Goal: Transaction & Acquisition: Book appointment/travel/reservation

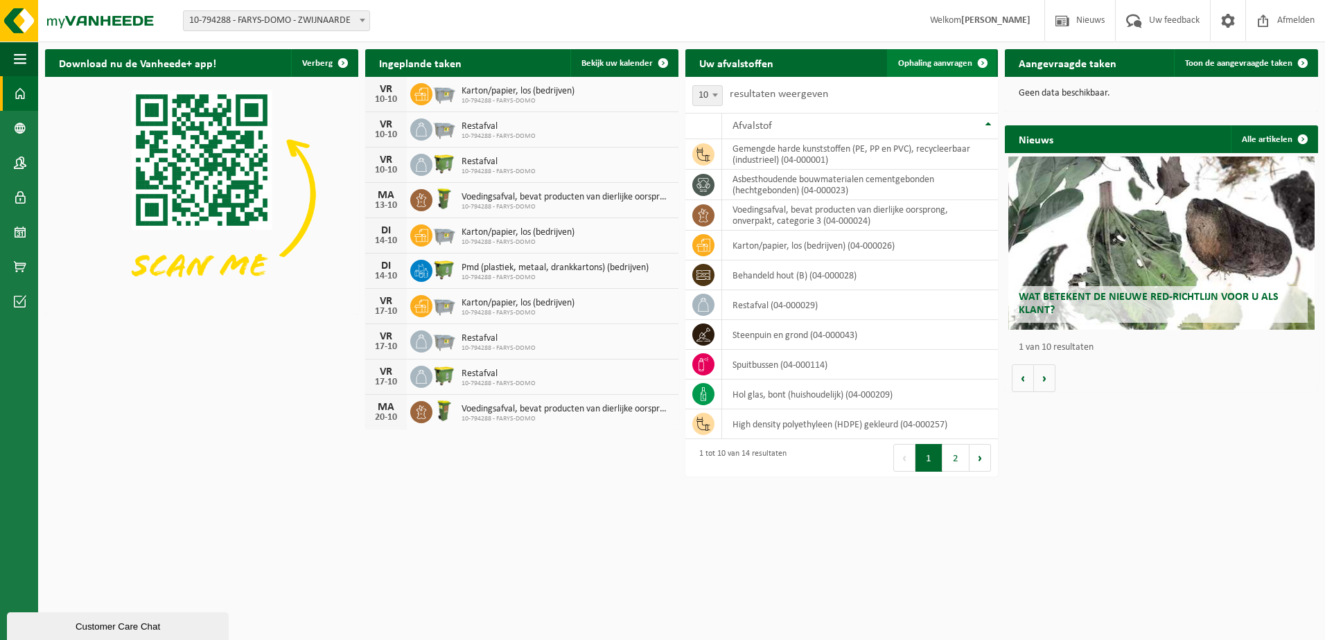
click at [951, 64] on span "Ophaling aanvragen" at bounding box center [935, 63] width 74 height 9
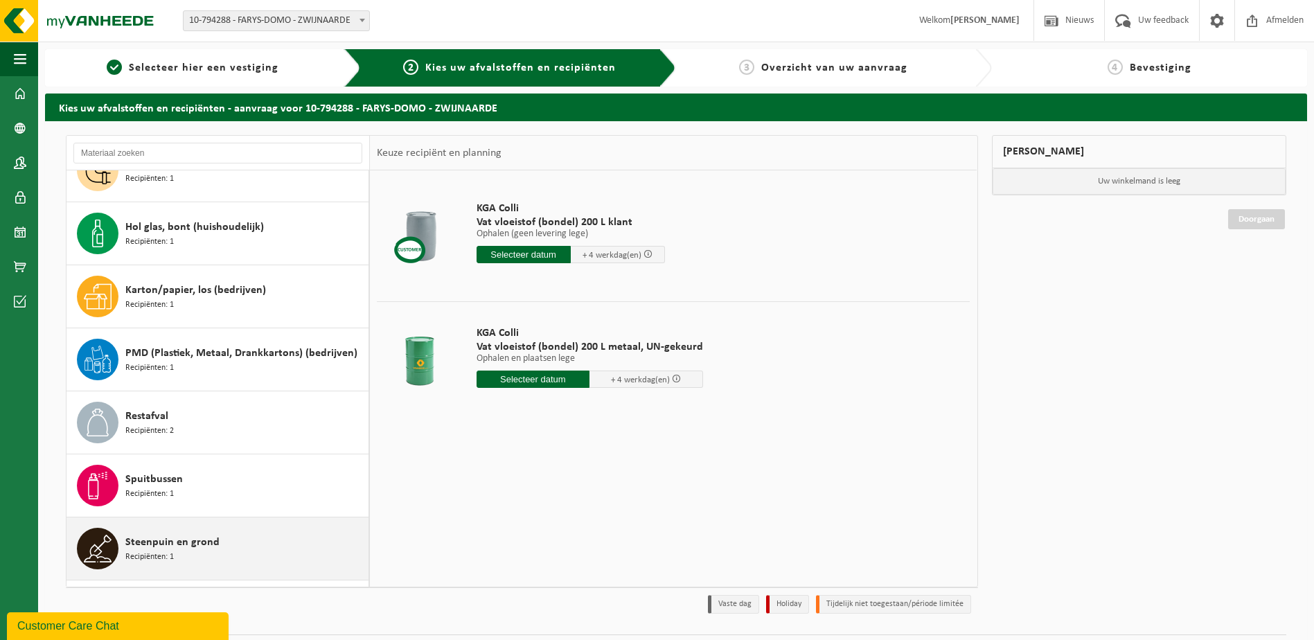
click at [159, 547] on span "Steenpuin en grond" at bounding box center [172, 542] width 94 height 17
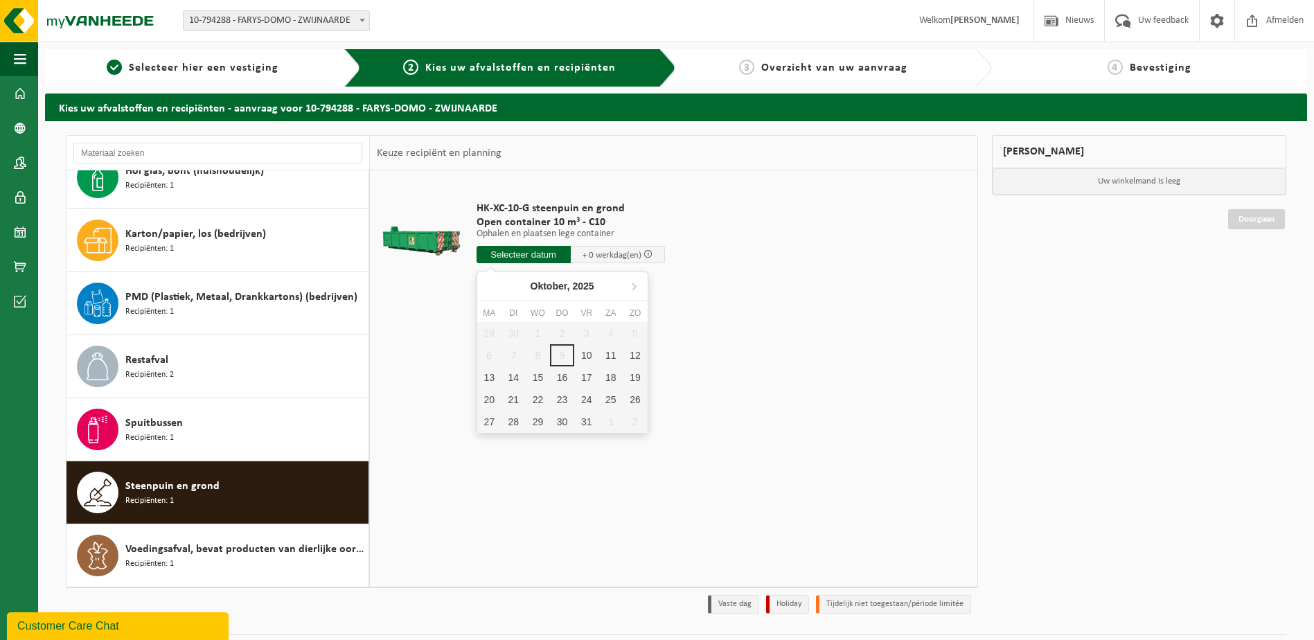
click at [520, 257] on input "text" at bounding box center [524, 254] width 94 height 17
click at [578, 353] on div "10" at bounding box center [586, 355] width 24 height 22
type input "Van [DATE]"
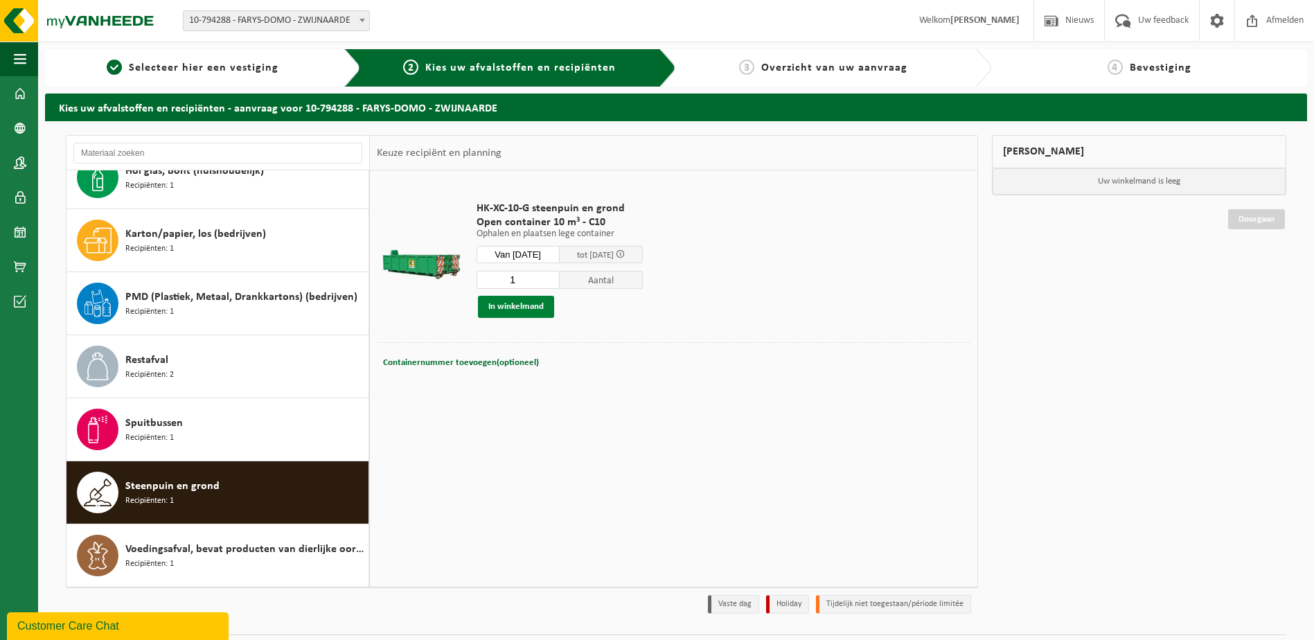
click at [525, 305] on button "In winkelmand" at bounding box center [516, 307] width 76 height 22
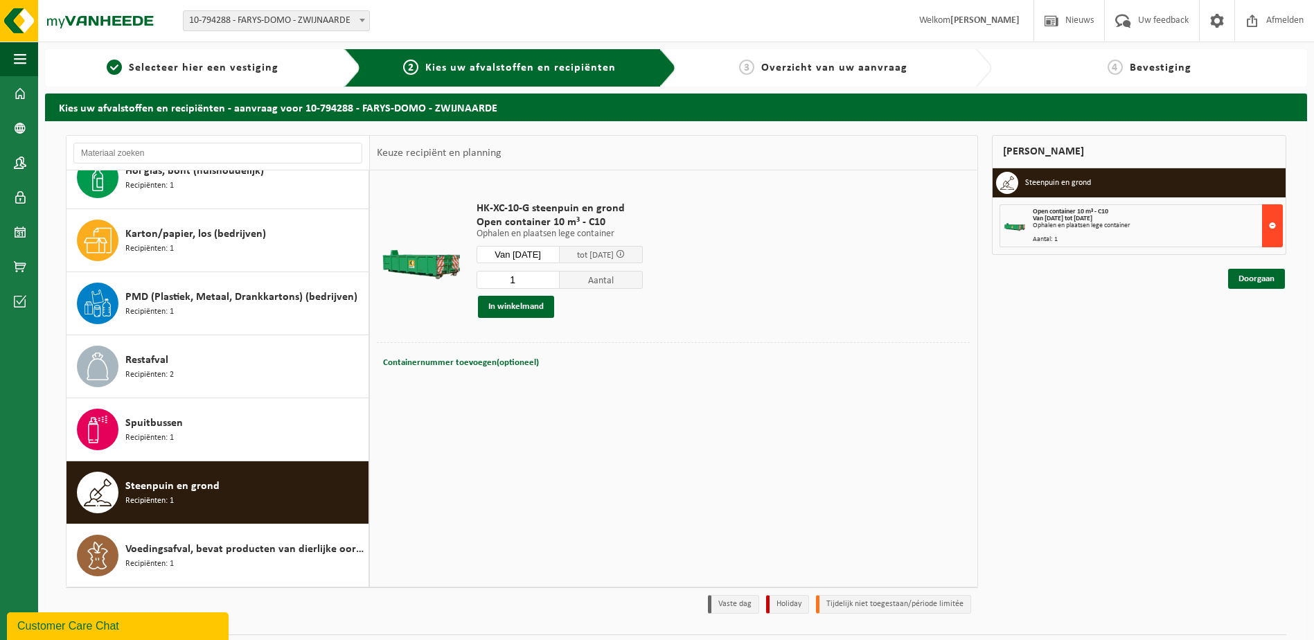
click at [1267, 227] on button at bounding box center [1273, 225] width 21 height 43
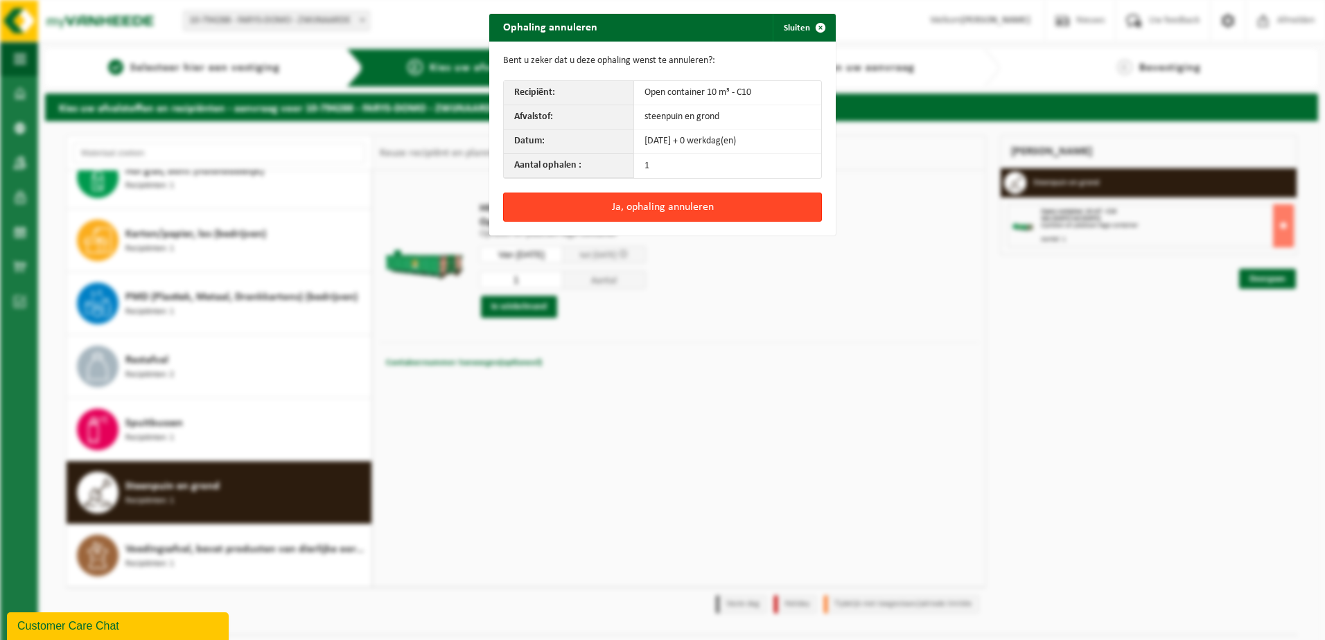
click at [678, 209] on button "Ja, ophaling annuleren" at bounding box center [662, 207] width 319 height 29
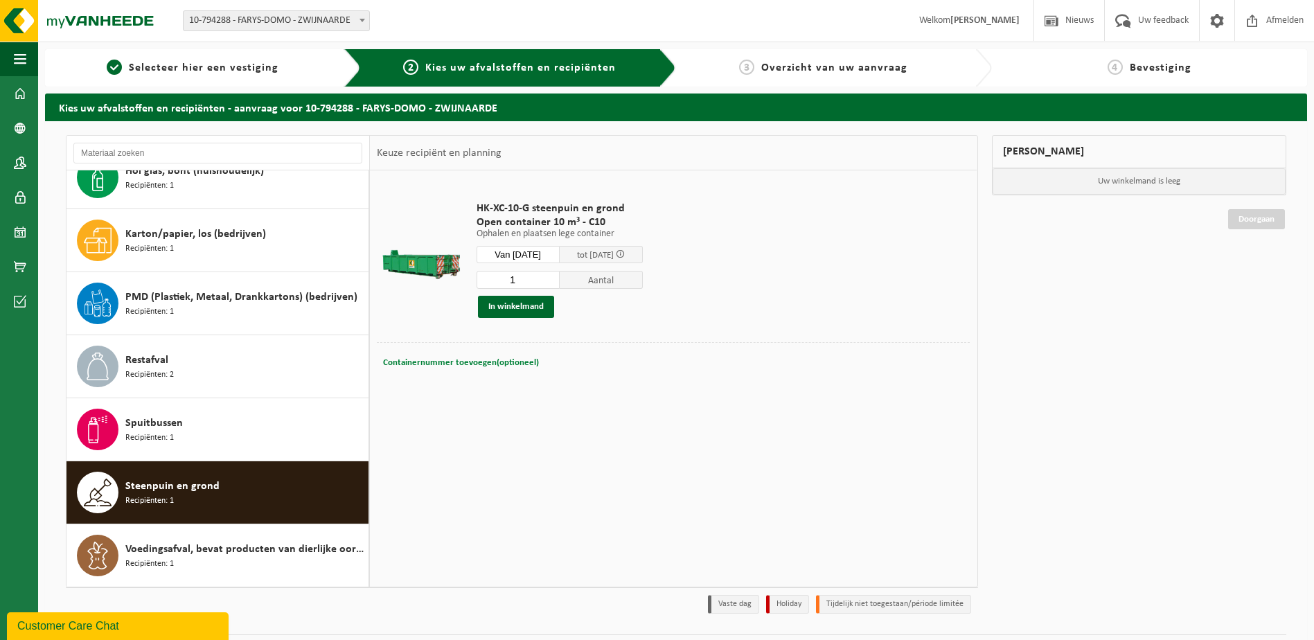
click at [474, 366] on span "Containernummer toevoegen(optioneel)" at bounding box center [461, 362] width 156 height 9
type input "<"
type input "C10-1099"
click at [528, 307] on button "In winkelmand" at bounding box center [516, 307] width 76 height 22
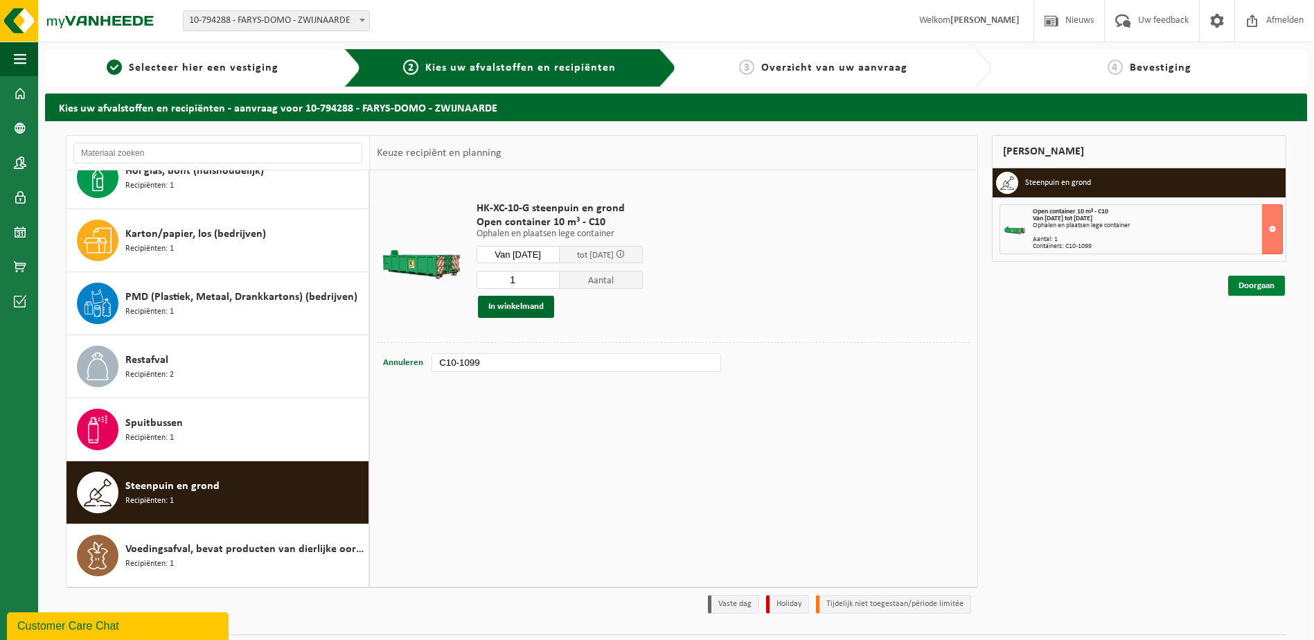
click at [1239, 286] on link "Doorgaan" at bounding box center [1257, 286] width 57 height 20
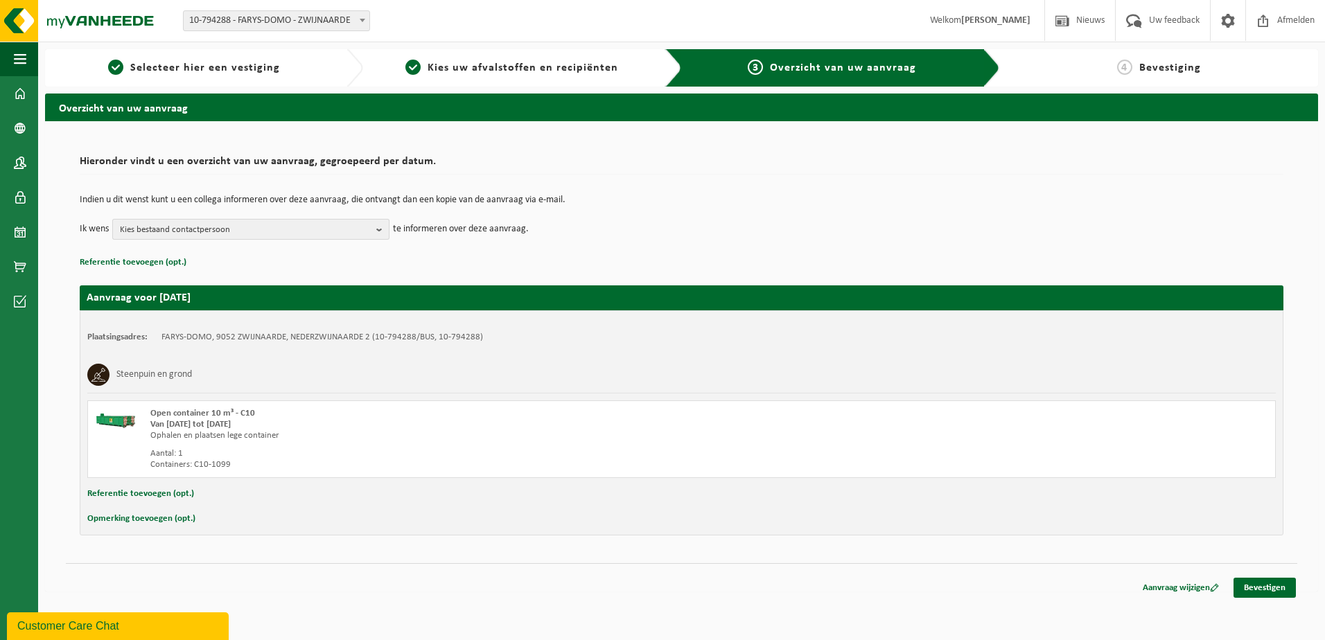
click at [355, 227] on span "Kies bestaand contactpersoon" at bounding box center [245, 230] width 251 height 21
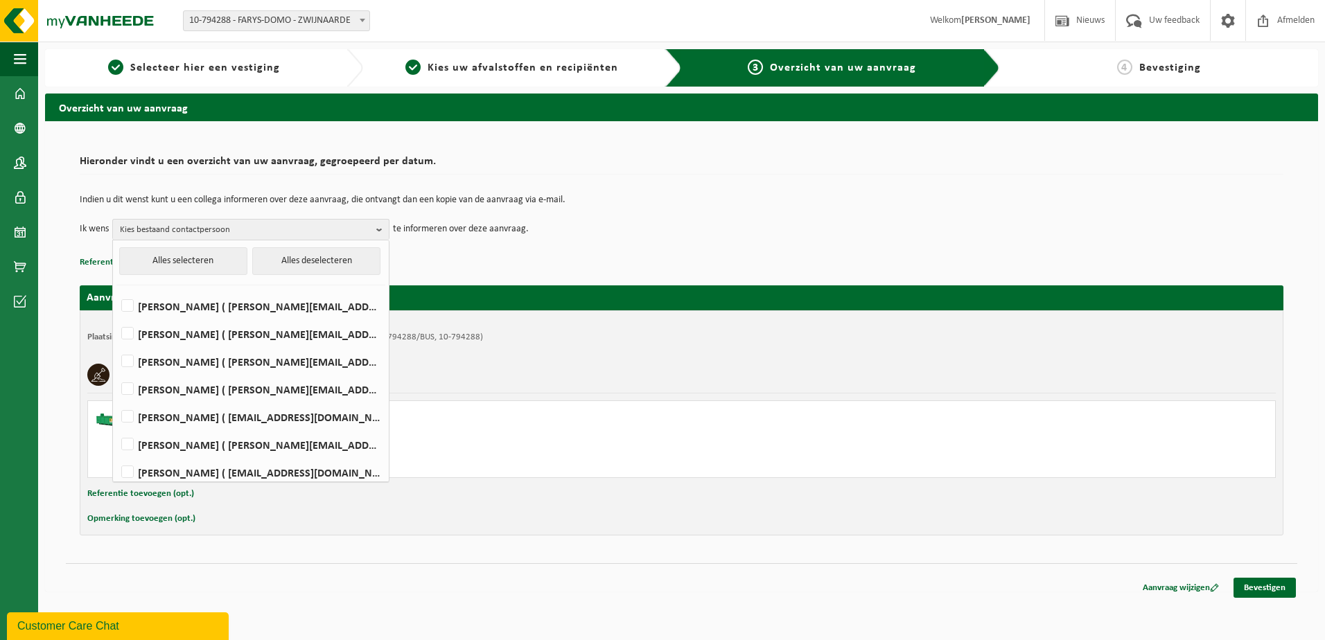
scroll to position [69, 0]
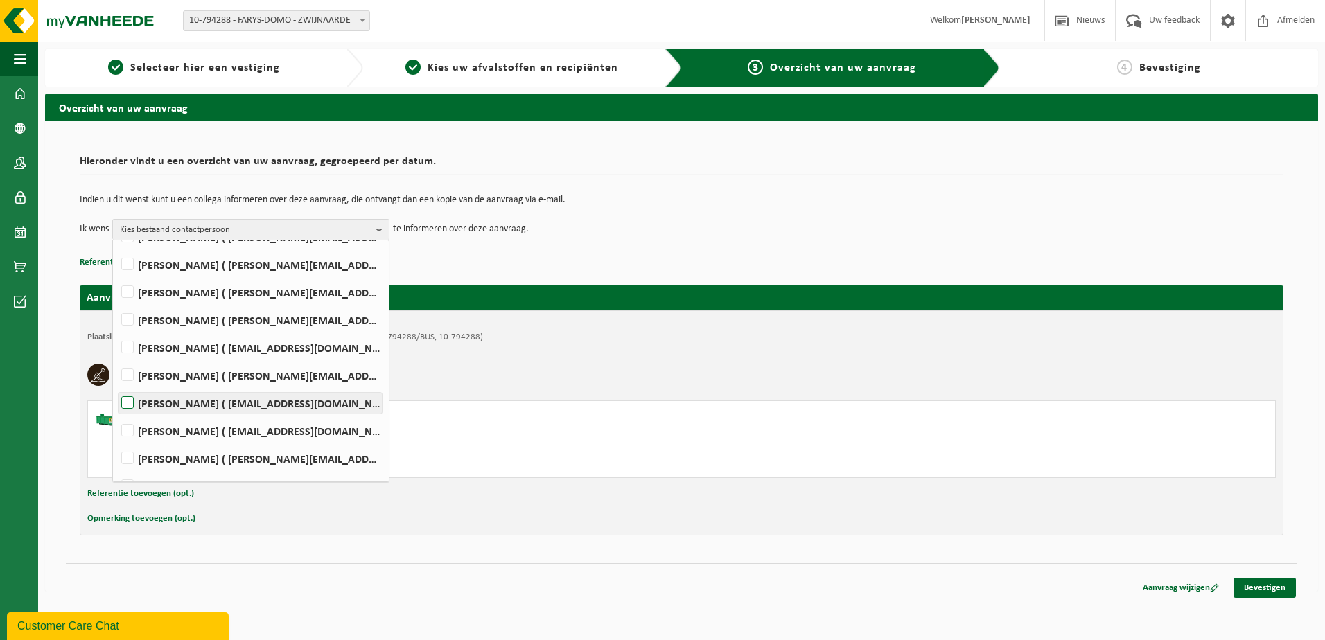
click at [218, 405] on label "HENDRIK HAUTTEKEETE ( hendrik.hauttekeete@farys.be )" at bounding box center [249, 403] width 263 height 21
click at [116, 386] on input "HENDRIK HAUTTEKEETE ( hendrik.hauttekeete@farys.be )" at bounding box center [116, 385] width 1 height 1
checkbox input "true"
click at [192, 319] on label "Jonathan Martens ( j.martens@farys.be )" at bounding box center [249, 320] width 263 height 21
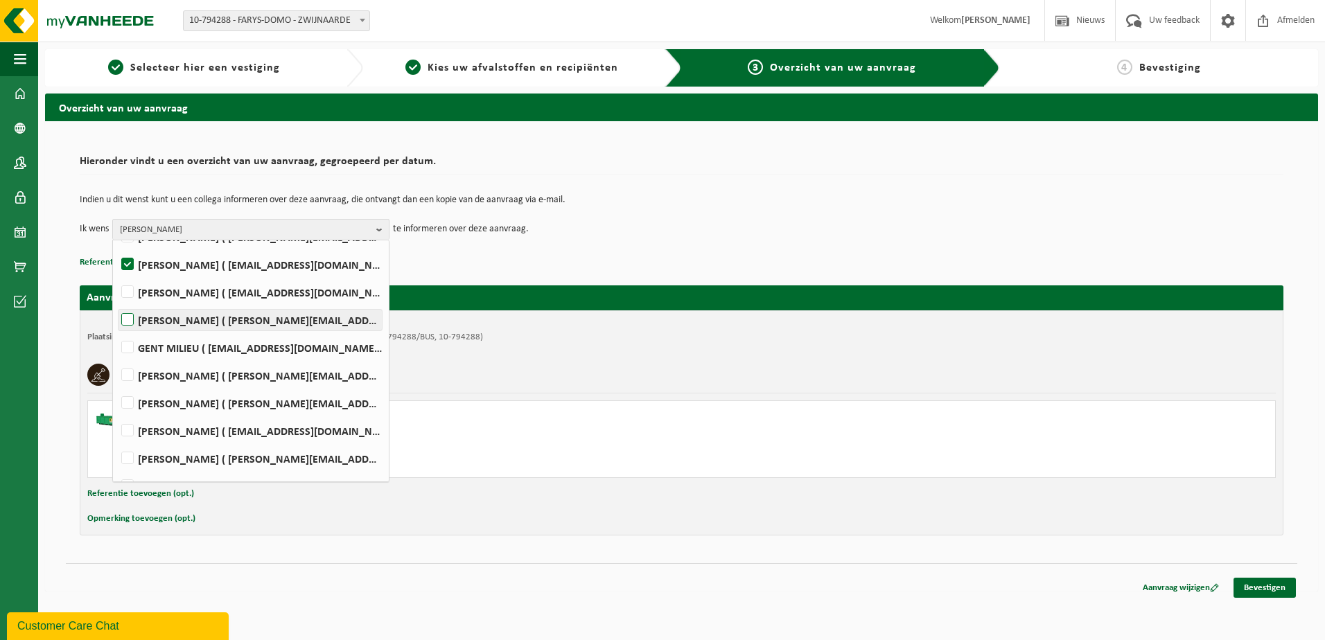
click at [116, 303] on input "Jonathan Martens ( j.martens@farys.be )" at bounding box center [116, 302] width 1 height 1
checkbox input "true"
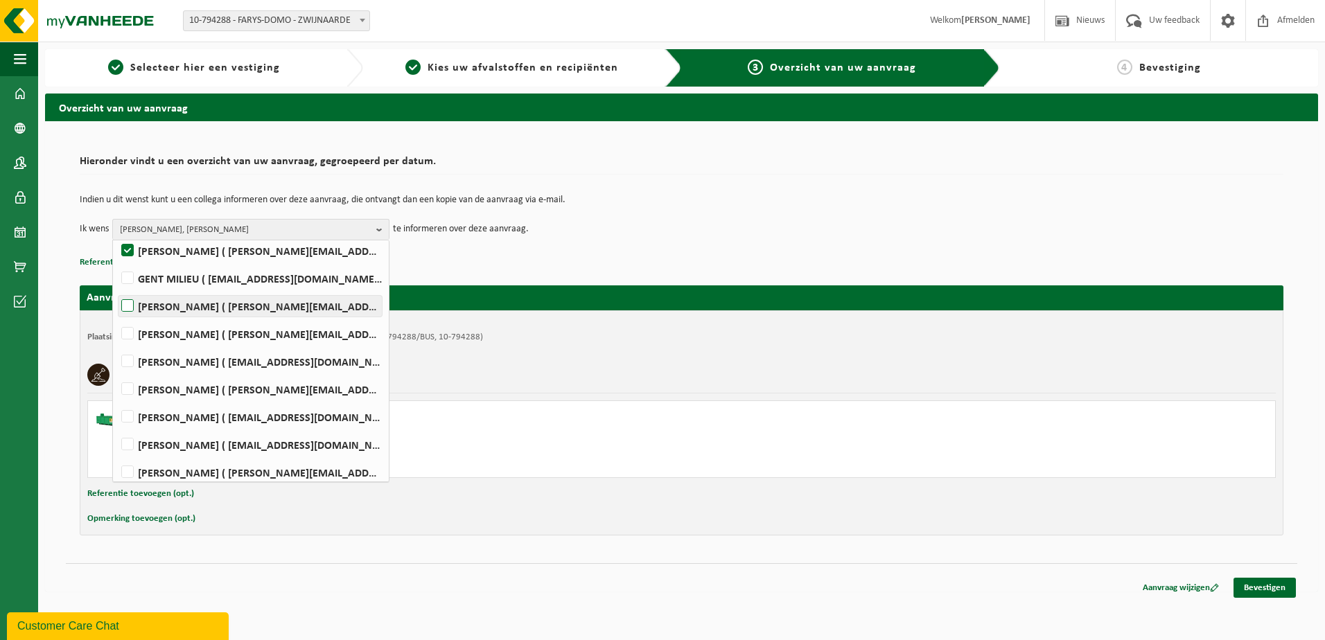
click at [189, 306] on label "PETER MOERMAN ( peter.moerman@farys.be )" at bounding box center [249, 306] width 263 height 21
click at [116, 289] on input "PETER MOERMAN ( peter.moerman@farys.be )" at bounding box center [116, 288] width 1 height 1
checkbox input "true"
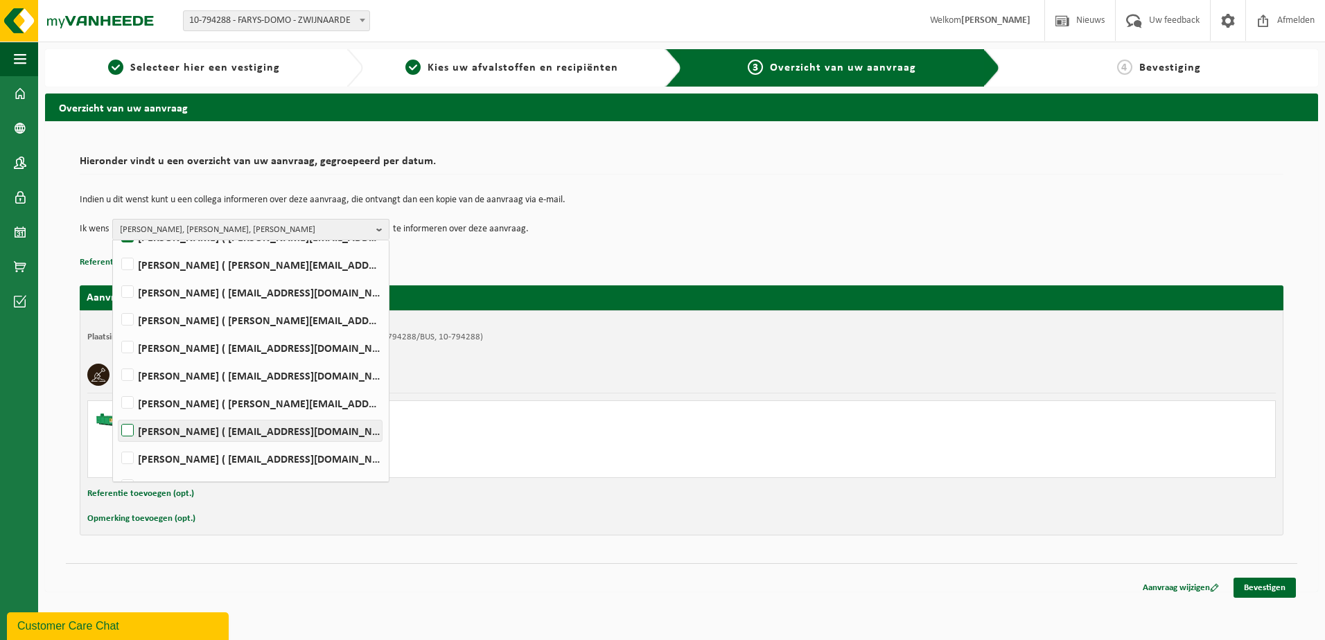
scroll to position [368, 0]
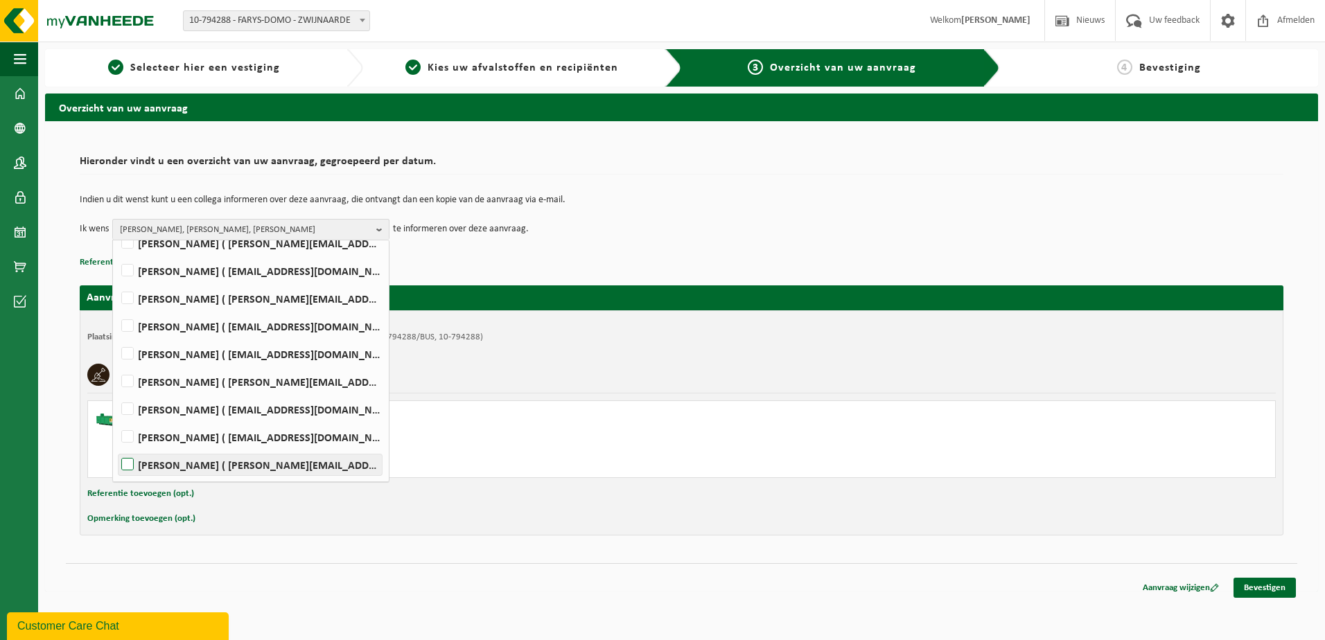
click at [195, 465] on label "Johan Verstraete ( johan.verstraete@farys.be )" at bounding box center [249, 465] width 263 height 21
click at [116, 448] on input "Johan Verstraete ( johan.verstraete@farys.be )" at bounding box center [116, 447] width 1 height 1
checkbox input "true"
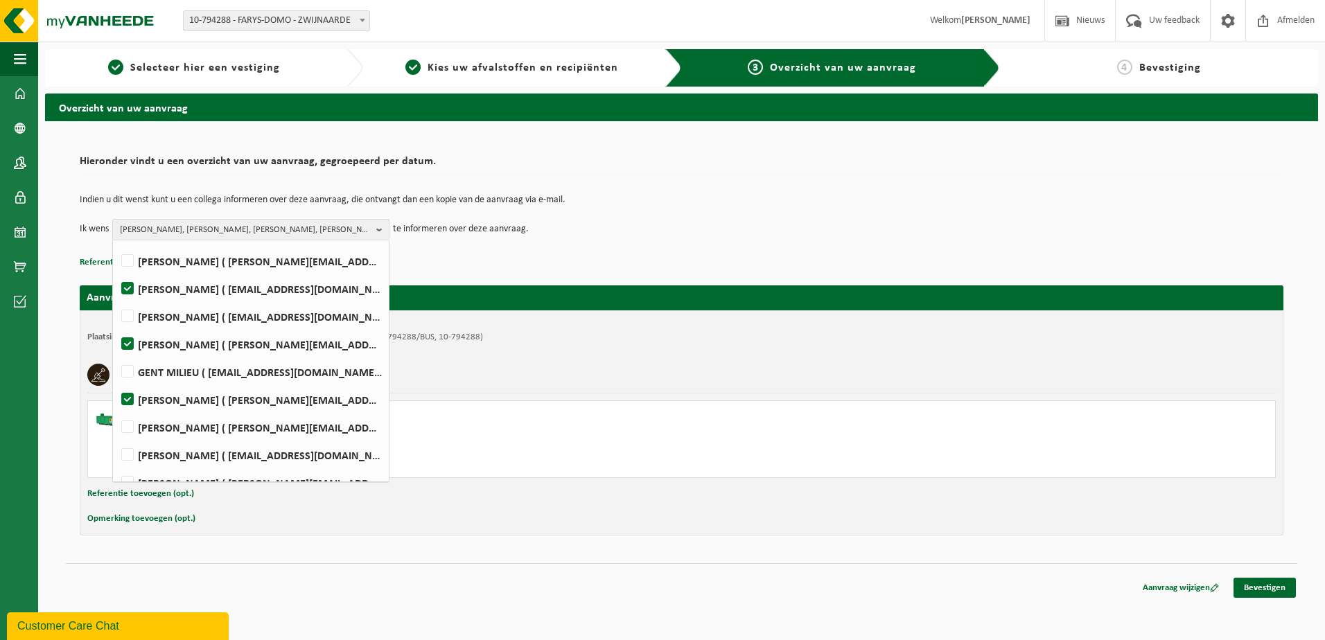
scroll to position [208, 0]
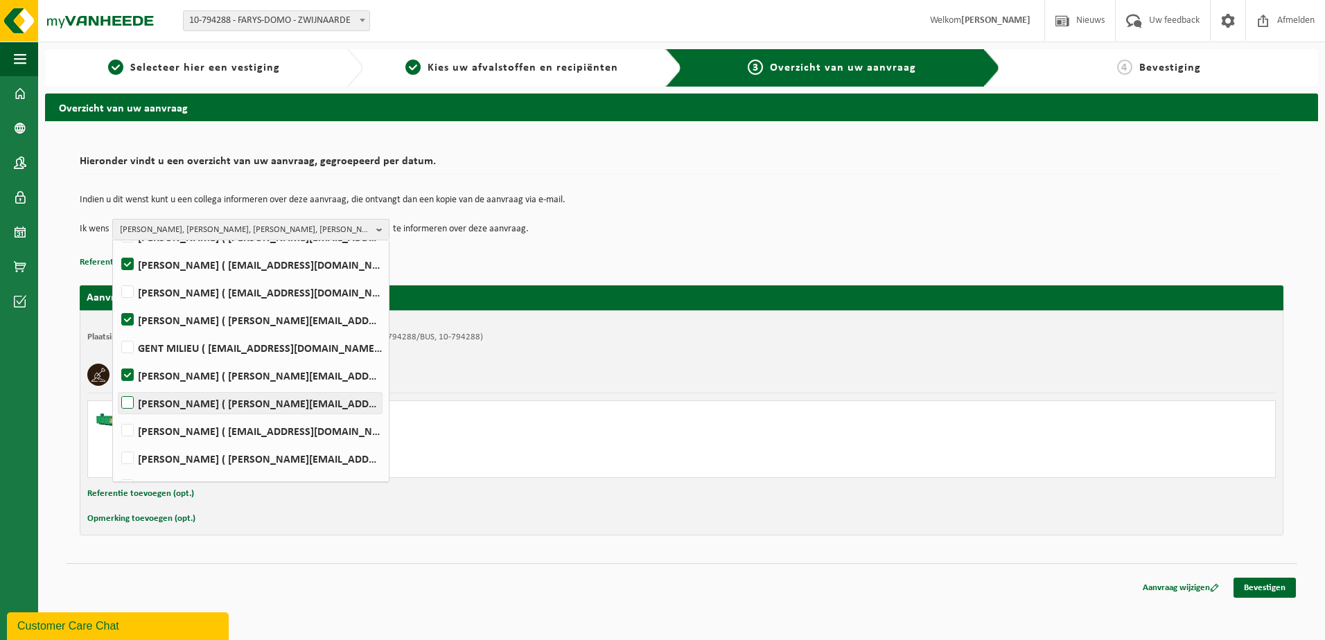
click at [188, 400] on label "DAGMAR SCHUMACHER ( dagmar.schumacher@farys.be )" at bounding box center [249, 403] width 263 height 21
click at [116, 386] on input "DAGMAR SCHUMACHER ( dagmar.schumacher@farys.be )" at bounding box center [116, 385] width 1 height 1
checkbox input "true"
click at [1258, 587] on link "Bevestigen" at bounding box center [1264, 588] width 62 height 20
